Goal: Find specific page/section

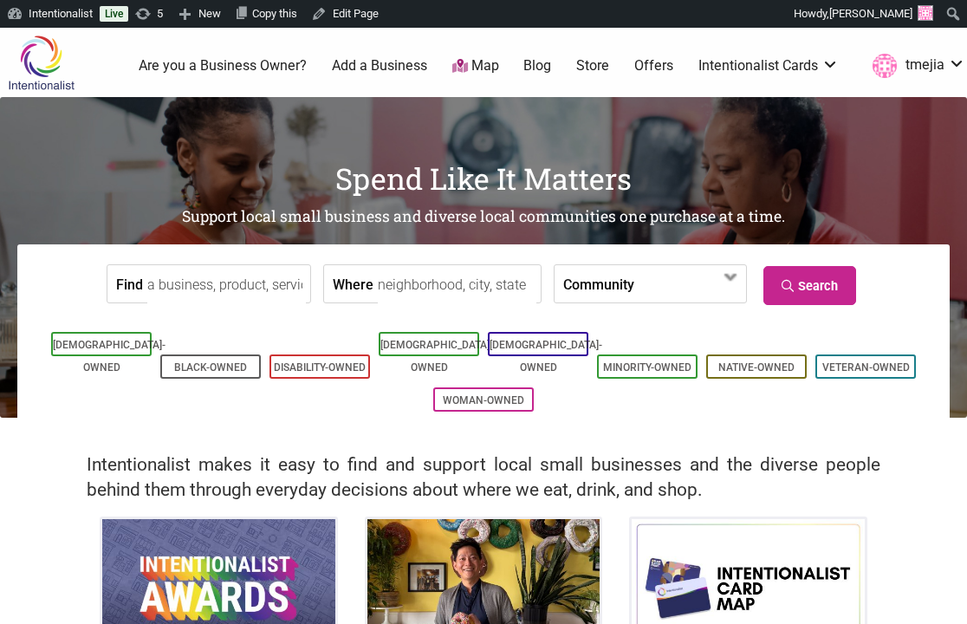
click at [229, 282] on input "Find" at bounding box center [226, 284] width 158 height 39
type input "cafe calaveras"
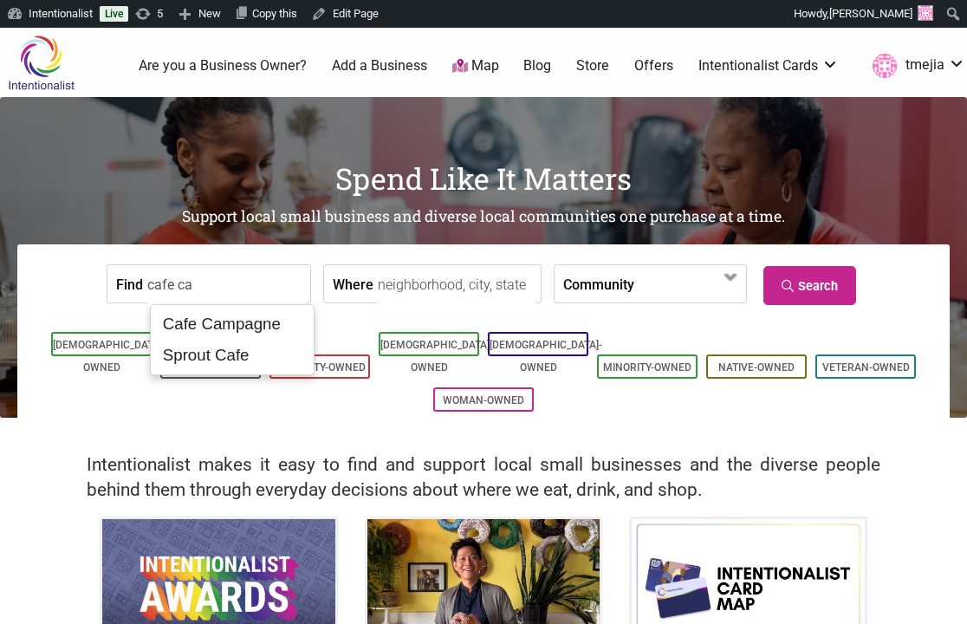
type input "cafe cal"
type input "cafe cavaleras"
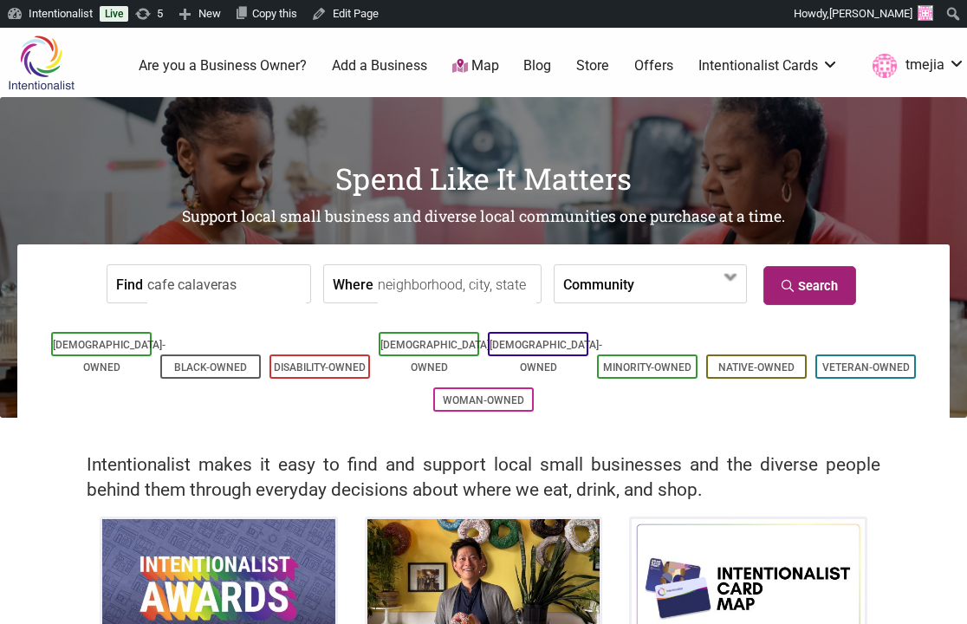
type input "cafe calaveras"
click at [792, 285] on link "Search" at bounding box center [809, 285] width 93 height 39
